Goal: Use online tool/utility: Use online tool/utility

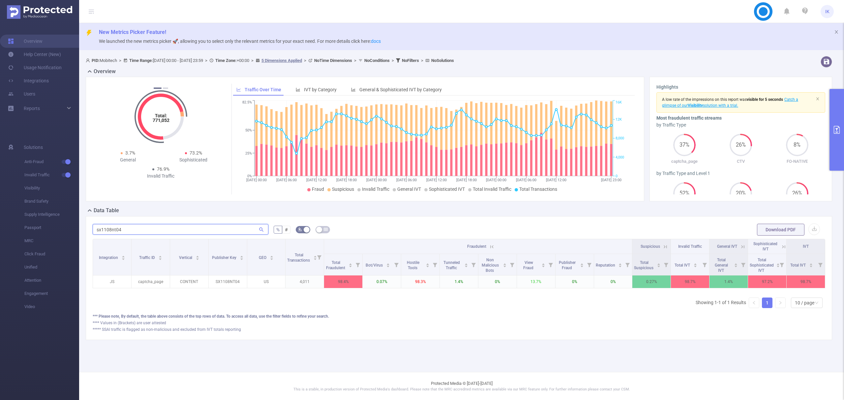
click at [140, 231] on input "sx1108nt04" at bounding box center [181, 229] width 176 height 11
paste input "hr2606nt50"
click at [108, 232] on input "hr2606nt50" at bounding box center [181, 229] width 176 height 11
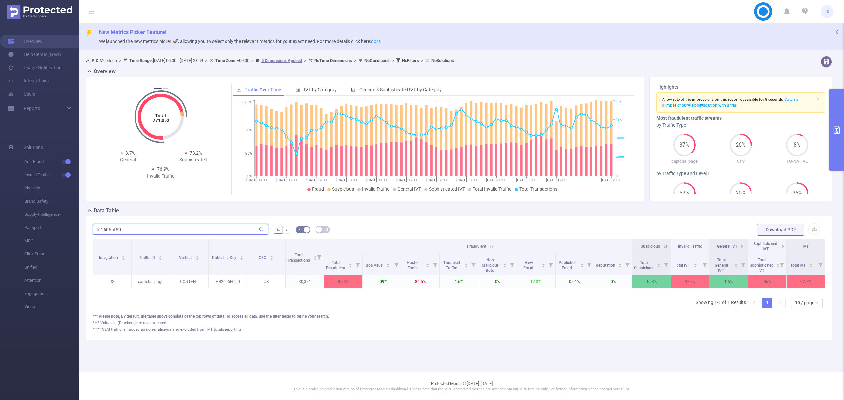
paste input "ml2306cn003"
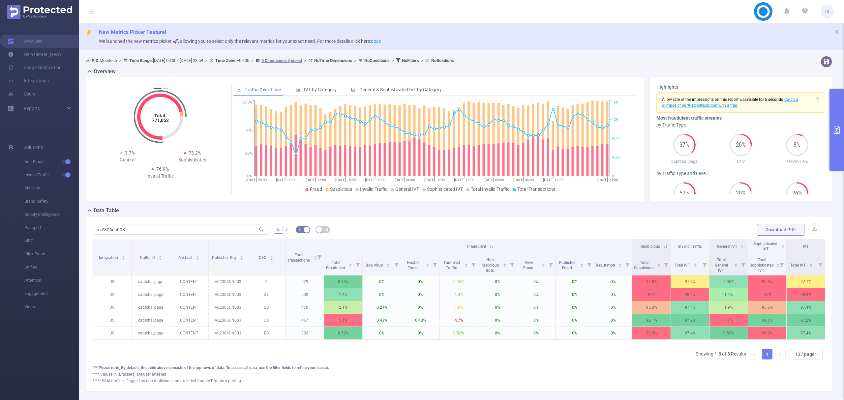
click at [663, 247] on icon at bounding box center [666, 247] width 6 height 6
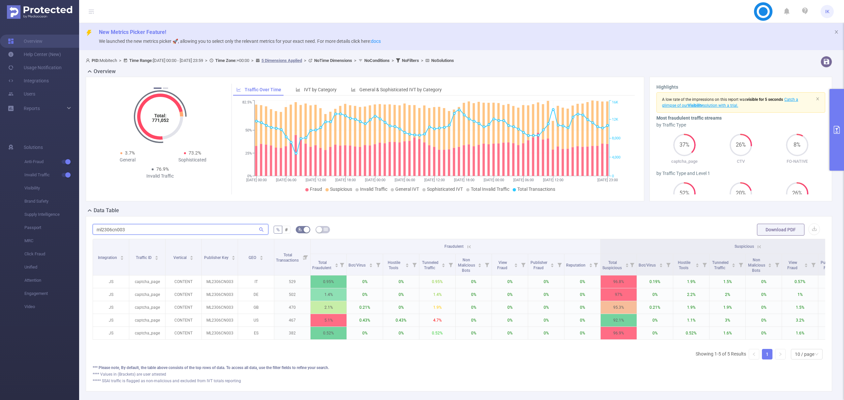
click at [121, 226] on input "ml2306cn003" at bounding box center [181, 229] width 176 height 11
paste input "jm1307nt009"
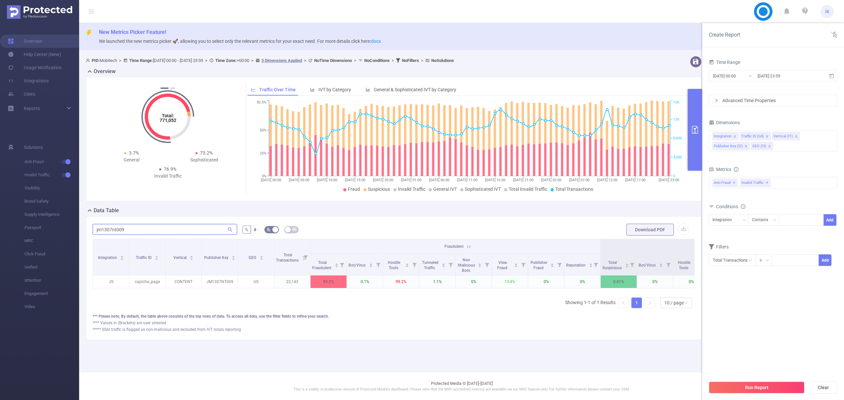
click at [119, 228] on input "jm1307nt009" at bounding box center [165, 229] width 144 height 11
paste input "hg1007nt18"
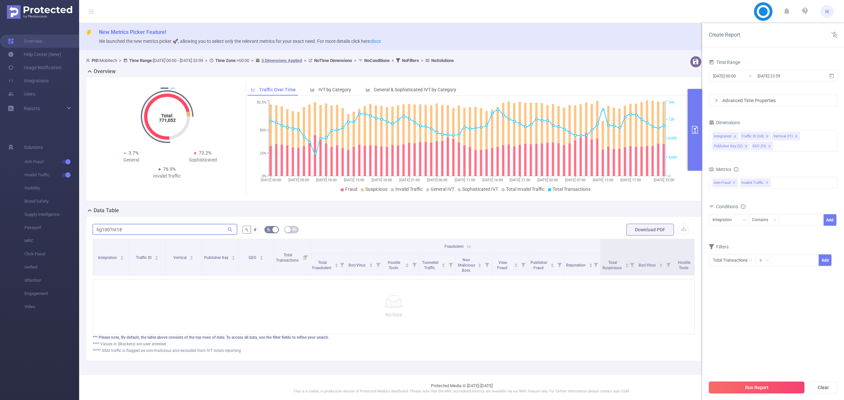
type input "hg1007nt18"
click at [760, 390] on button "Run Report" at bounding box center [757, 388] width 96 height 12
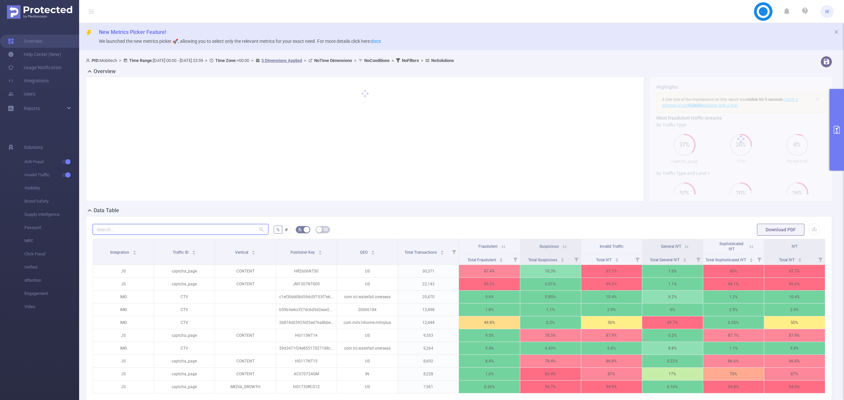
click at [156, 230] on input "text" at bounding box center [181, 229] width 176 height 11
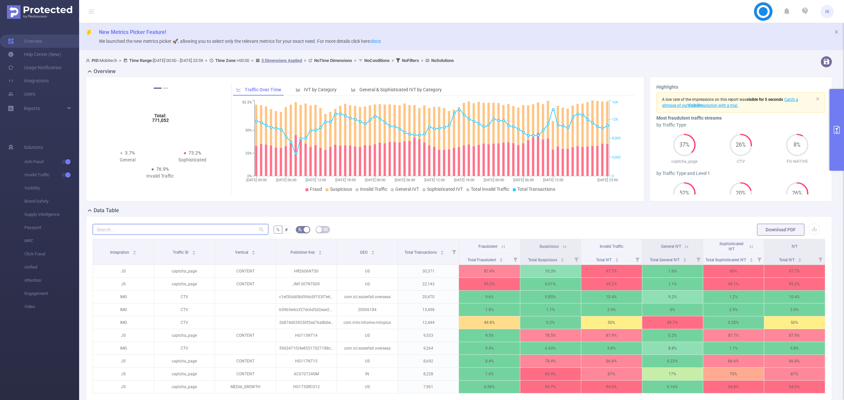
paste input "hg1007nt18"
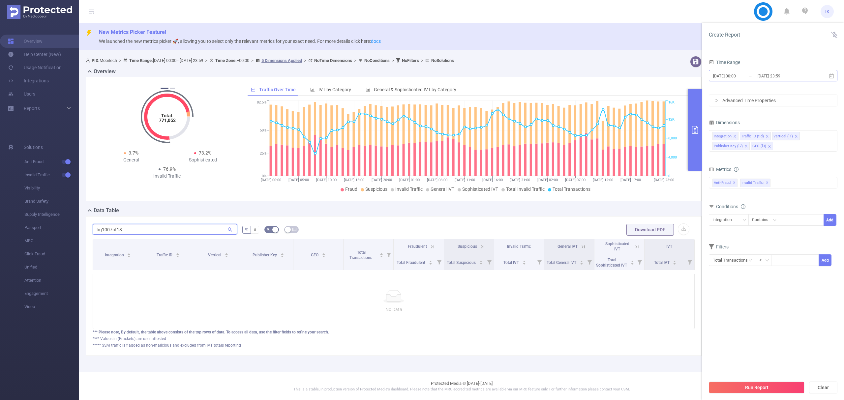
type input "hg1007nt18"
click at [835, 75] on span "[DATE] 00:00 _ [DATE] 23:59" at bounding box center [773, 76] width 129 height 12
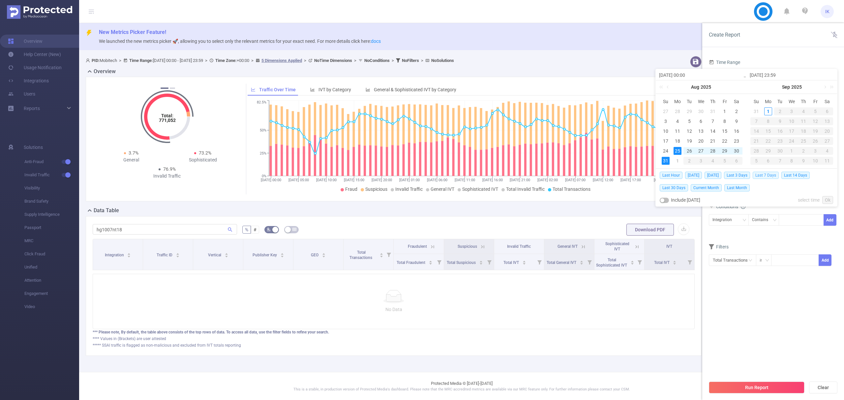
click at [768, 176] on span "Last 7 Days" at bounding box center [766, 175] width 26 height 7
type input "[DATE] 00:00"
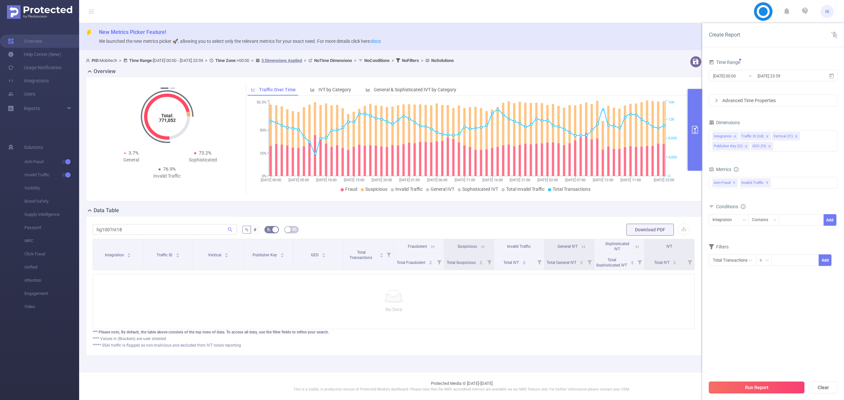
click at [760, 386] on button "Run Report" at bounding box center [757, 388] width 96 height 12
